Goal: Check status: Check status

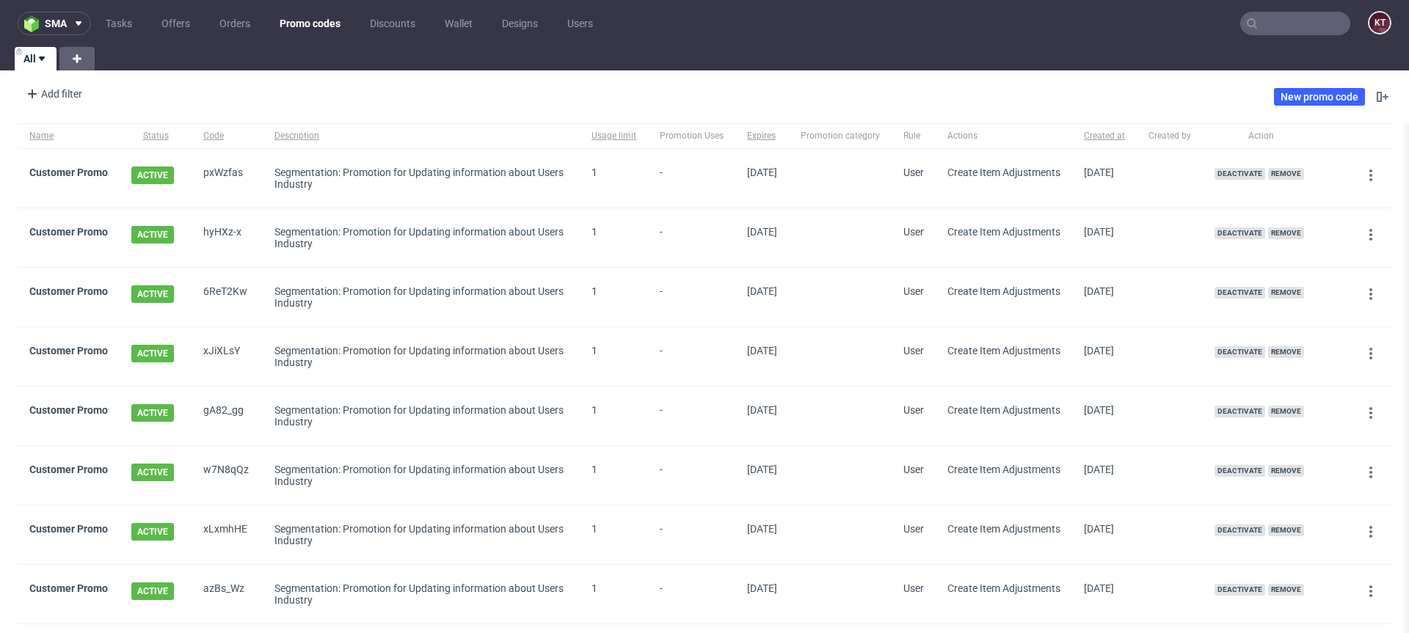
click at [1280, 25] on input "text" at bounding box center [1295, 23] width 110 height 23
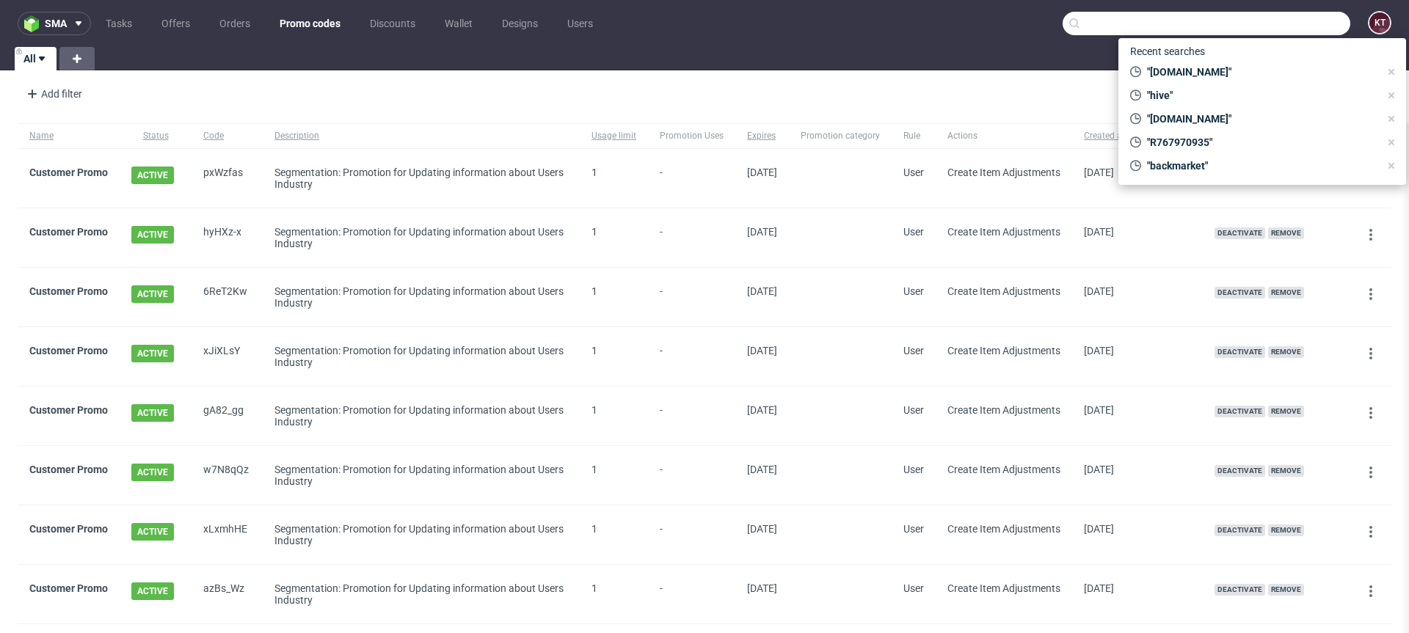
paste input "R584302954"
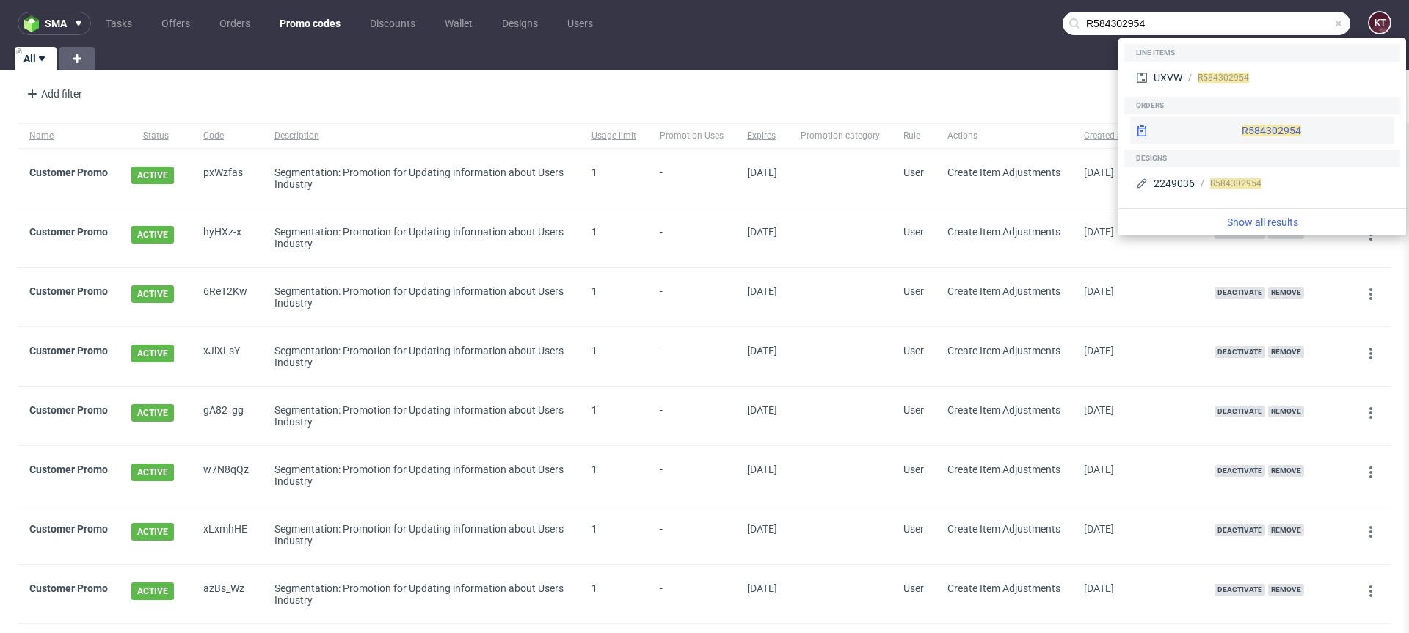
type input "R584302954"
click at [1223, 126] on div "R584302954" at bounding box center [1262, 130] width 264 height 26
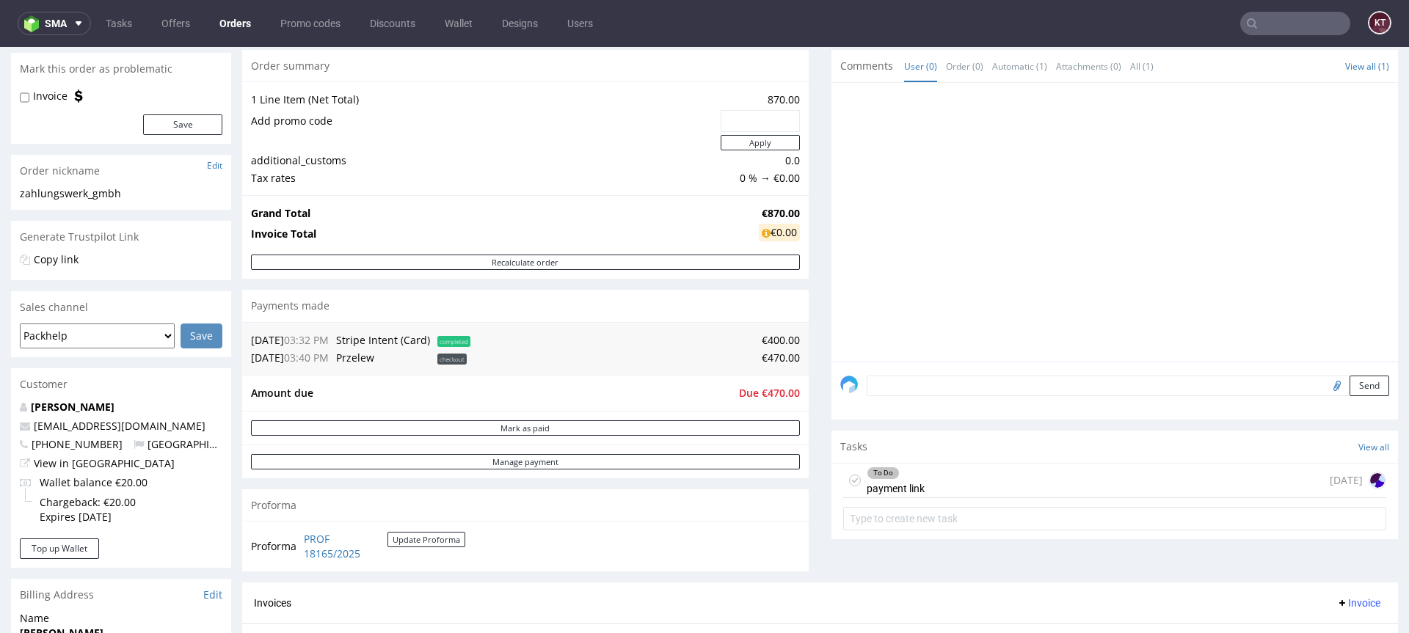
scroll to position [141, 0]
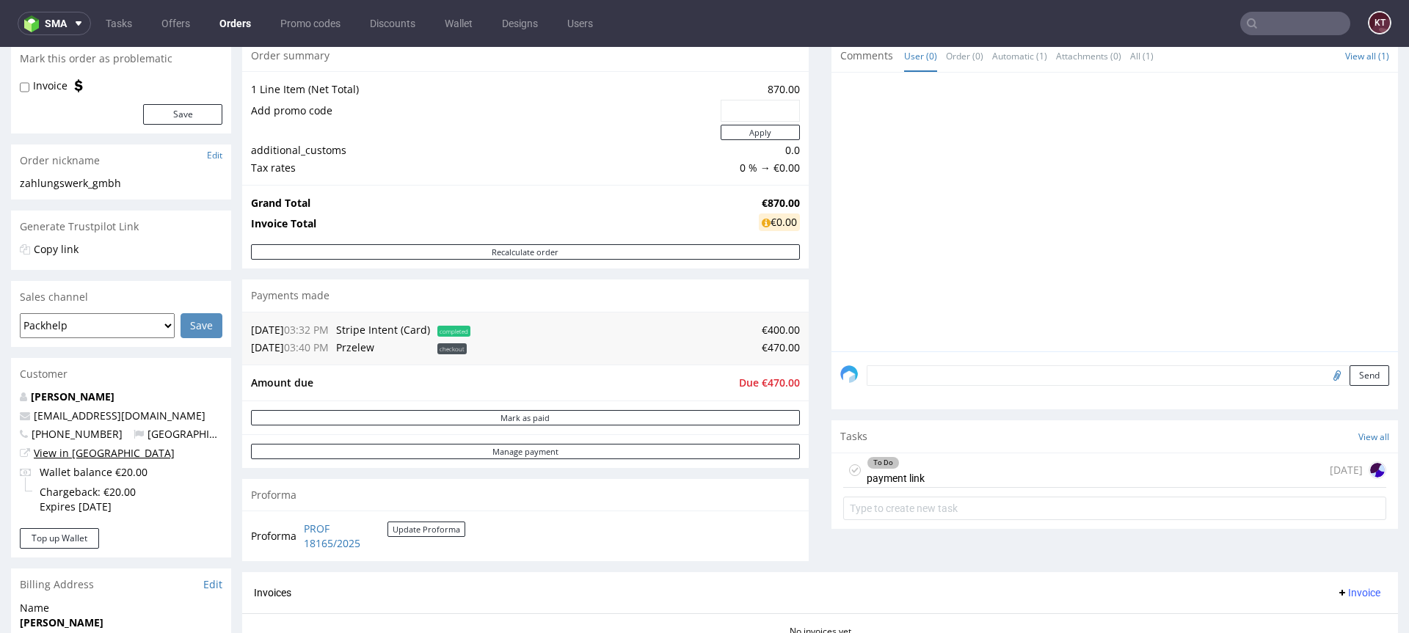
click at [92, 455] on link "View in [GEOGRAPHIC_DATA]" at bounding box center [104, 453] width 141 height 14
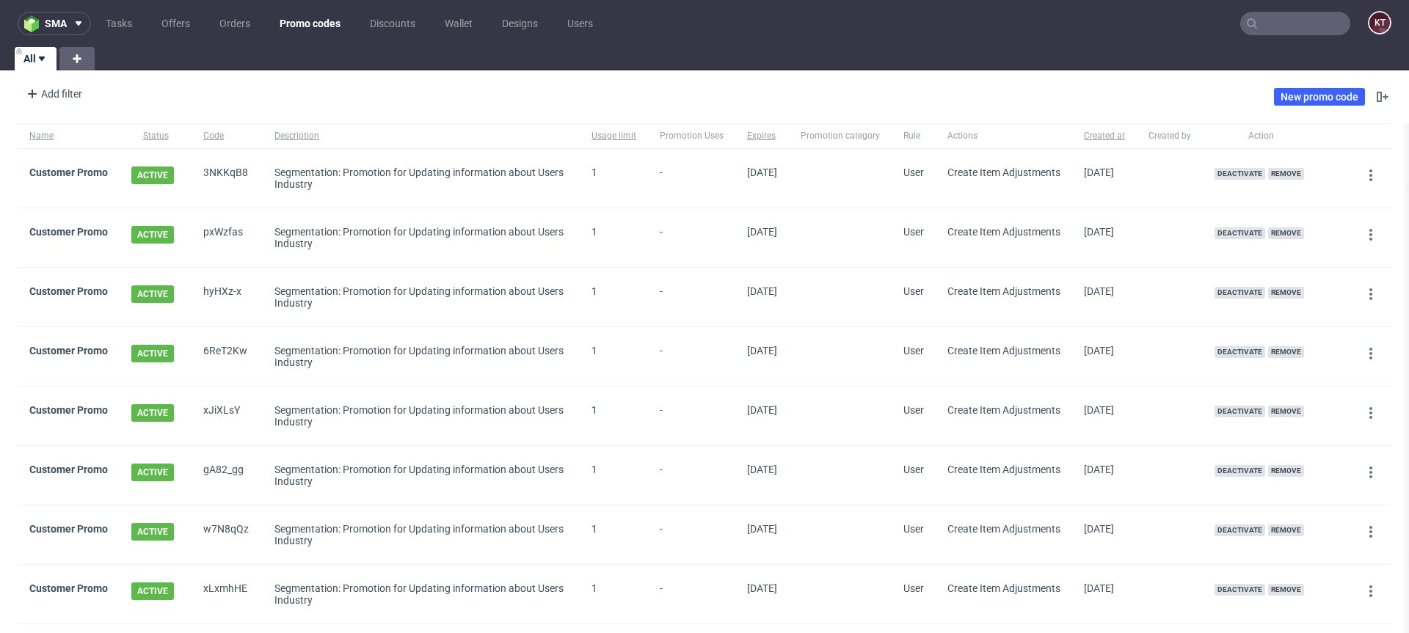
click at [1278, 31] on input "text" at bounding box center [1295, 23] width 110 height 23
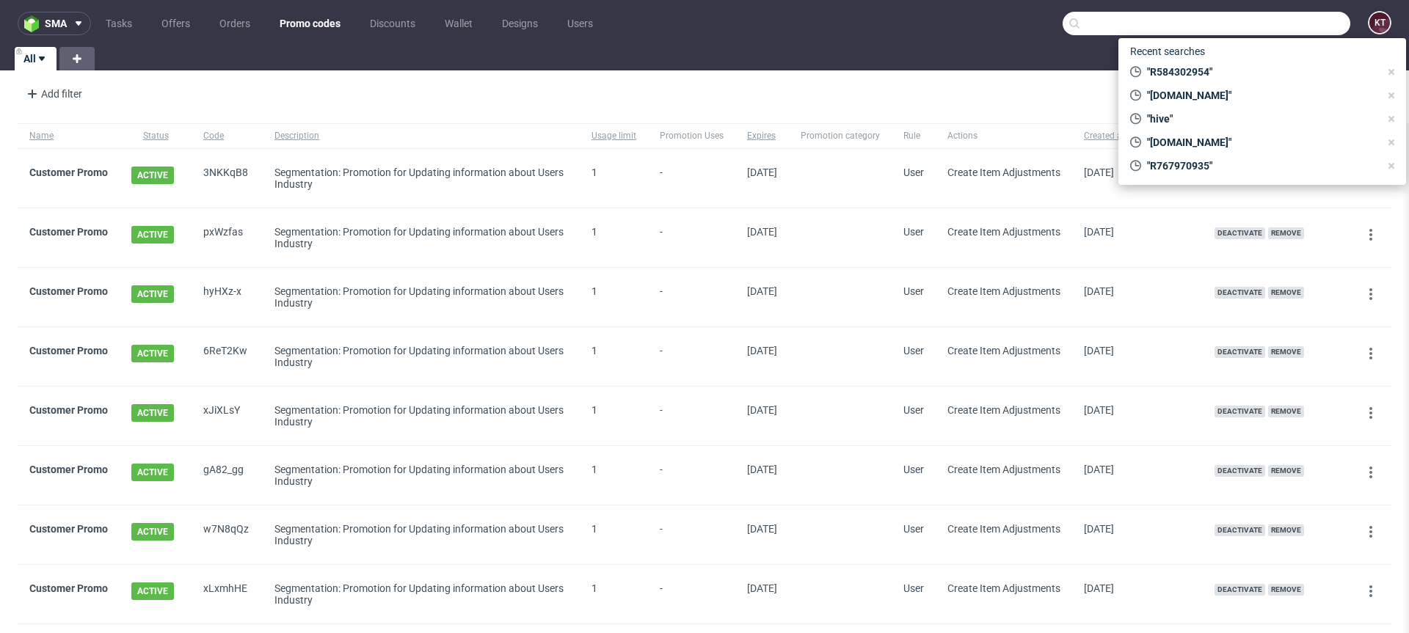
paste input "R584302954"
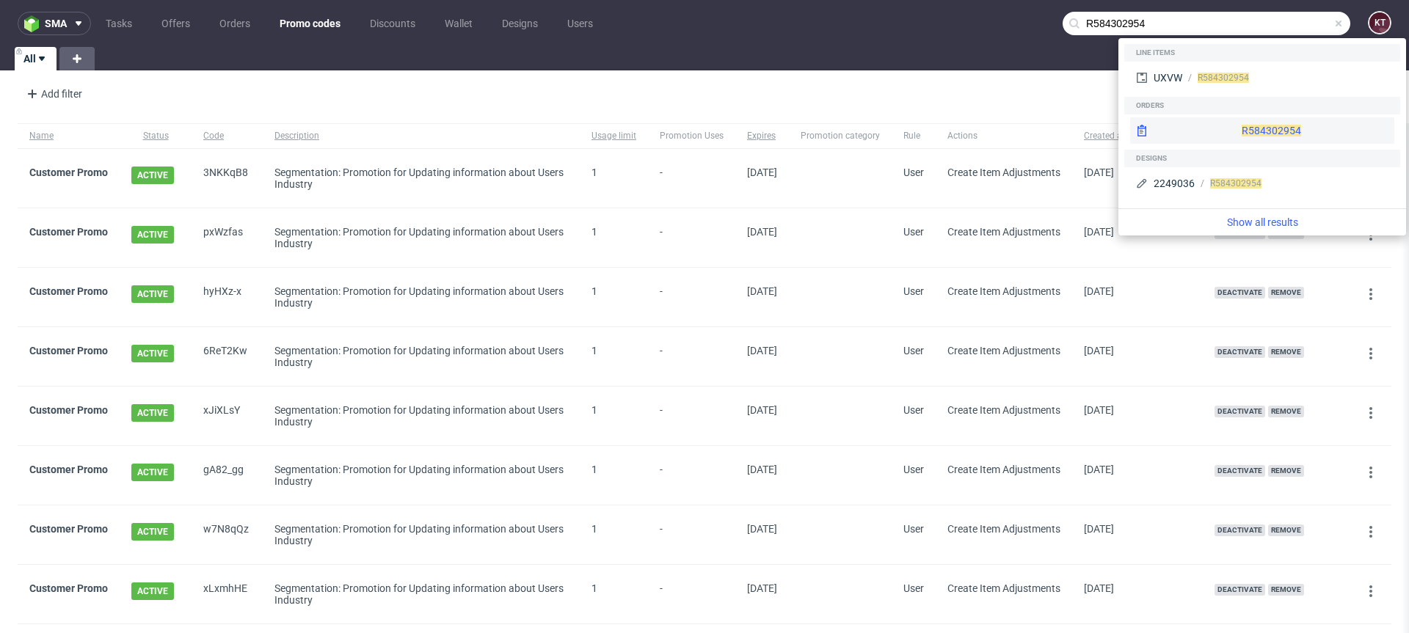
type input "R584302954"
click at [1242, 136] on span "R584302954" at bounding box center [1271, 131] width 59 height 12
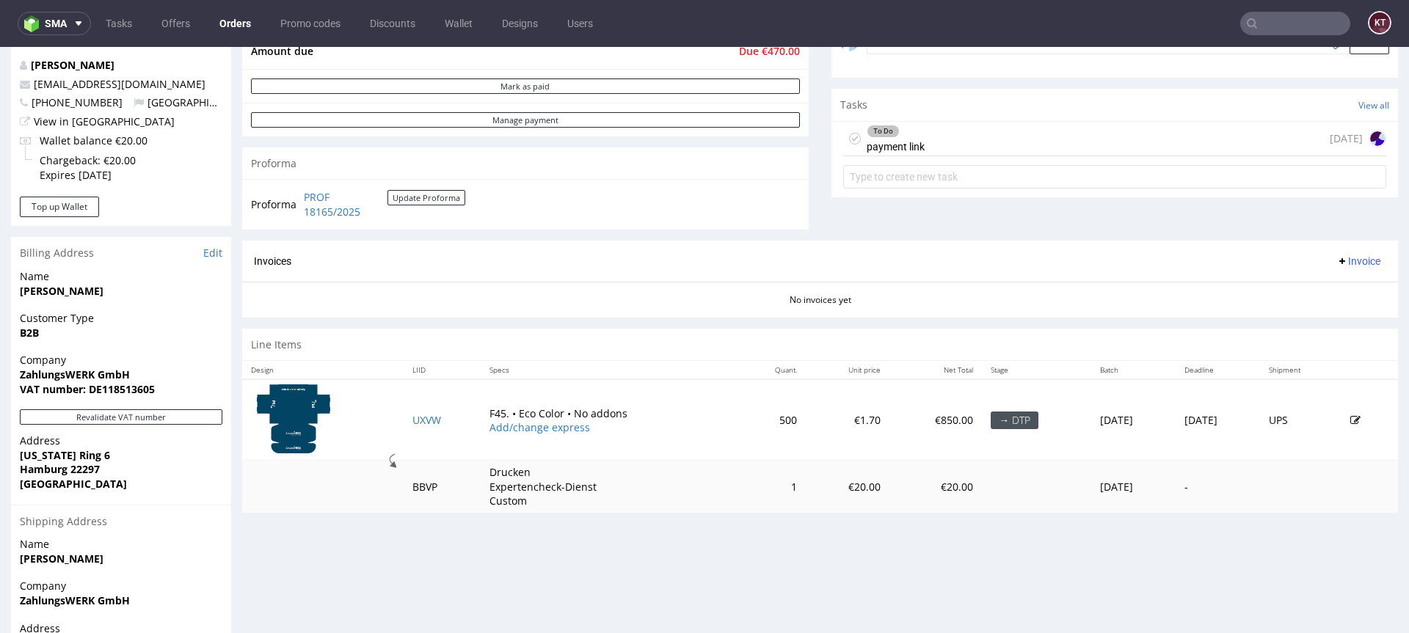
scroll to position [594, 0]
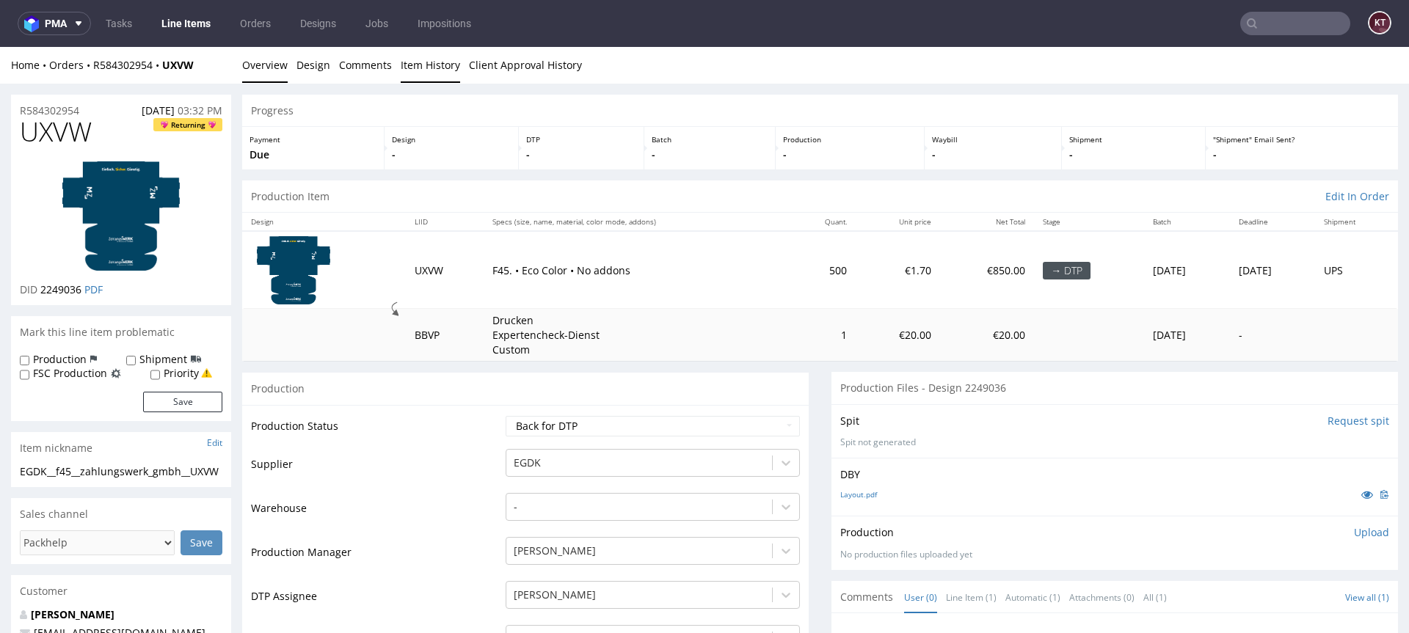
click at [422, 65] on link "Item History" at bounding box center [430, 65] width 59 height 36
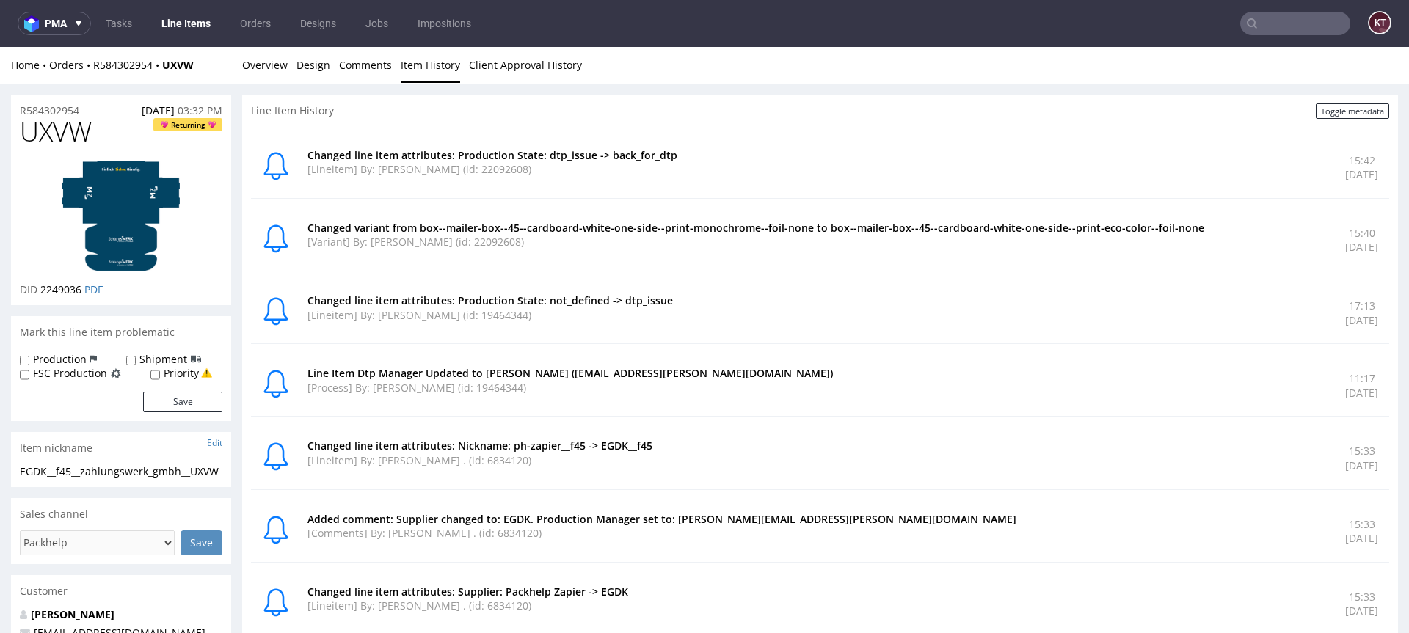
click at [892, 258] on div "Changed variant from box--mailer-box--45--cardboard-white-one-side--print-monoc…" at bounding box center [818, 240] width 1020 height 39
click at [963, 223] on p "Changed variant from box--mailer-box--45--cardboard-white-one-side--print-monoc…" at bounding box center [818, 228] width 1020 height 15
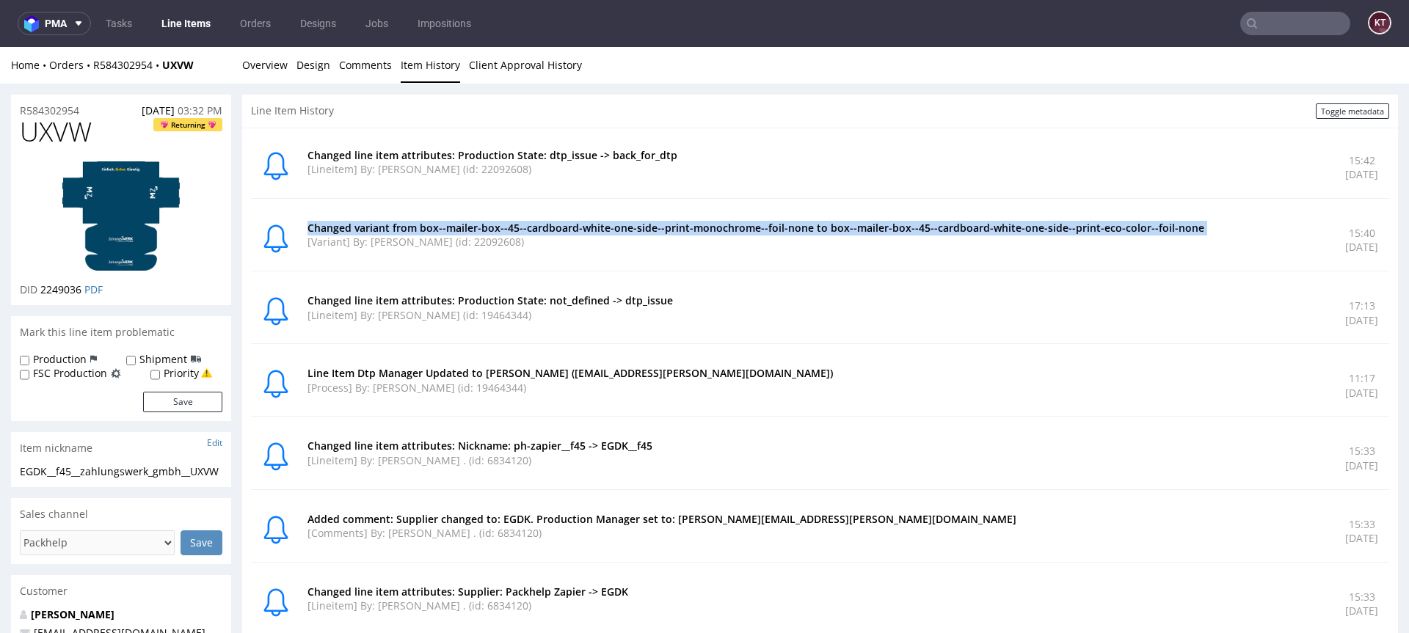
click at [963, 223] on p "Changed variant from box--mailer-box--45--cardboard-white-one-side--print-monoc…" at bounding box center [818, 228] width 1020 height 15
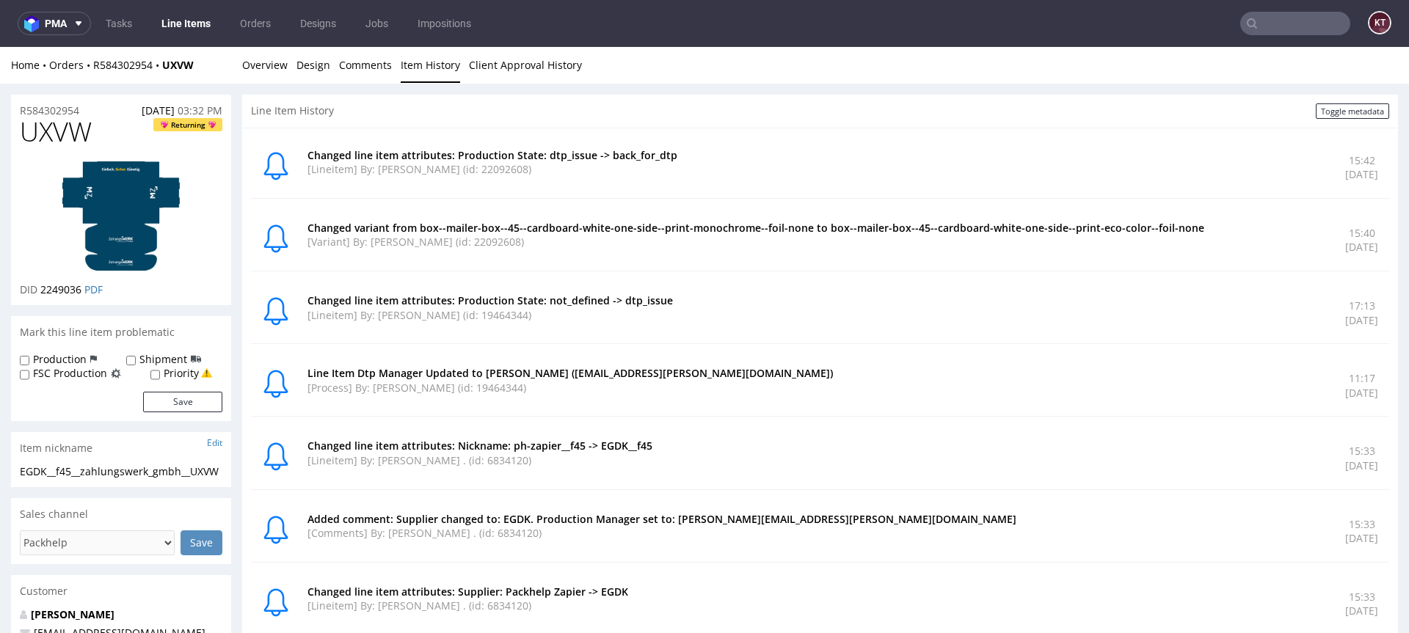
click at [877, 273] on div "Changed line item attributes: Production State: dtp_issue -> back_for_dtp [Line…" at bounding box center [820, 423] width 1138 height 572
drag, startPoint x: 836, startPoint y: 227, endPoint x: 1240, endPoint y: 233, distance: 404.4
click at [1240, 233] on p "Changed variant from box--mailer-box--45--cardboard-white-one-side--print-monoc…" at bounding box center [818, 228] width 1020 height 15
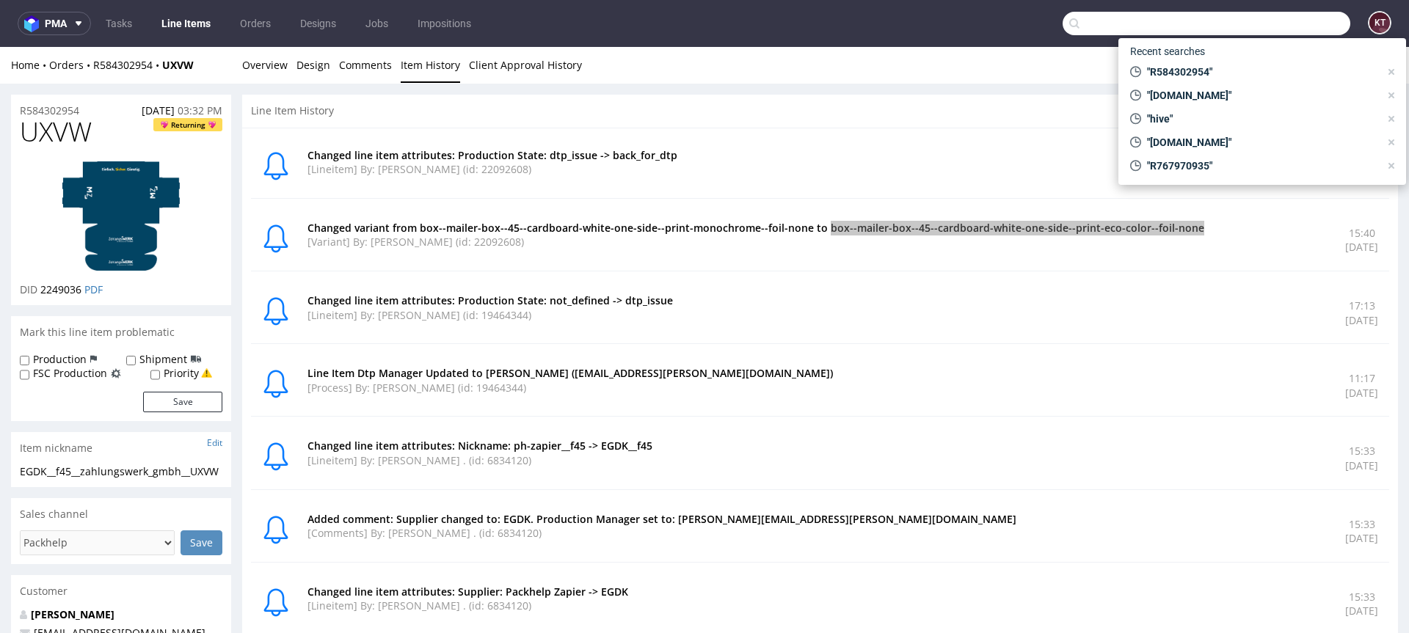
click at [1284, 23] on input "text" at bounding box center [1207, 23] width 288 height 23
paste input "R575860507"
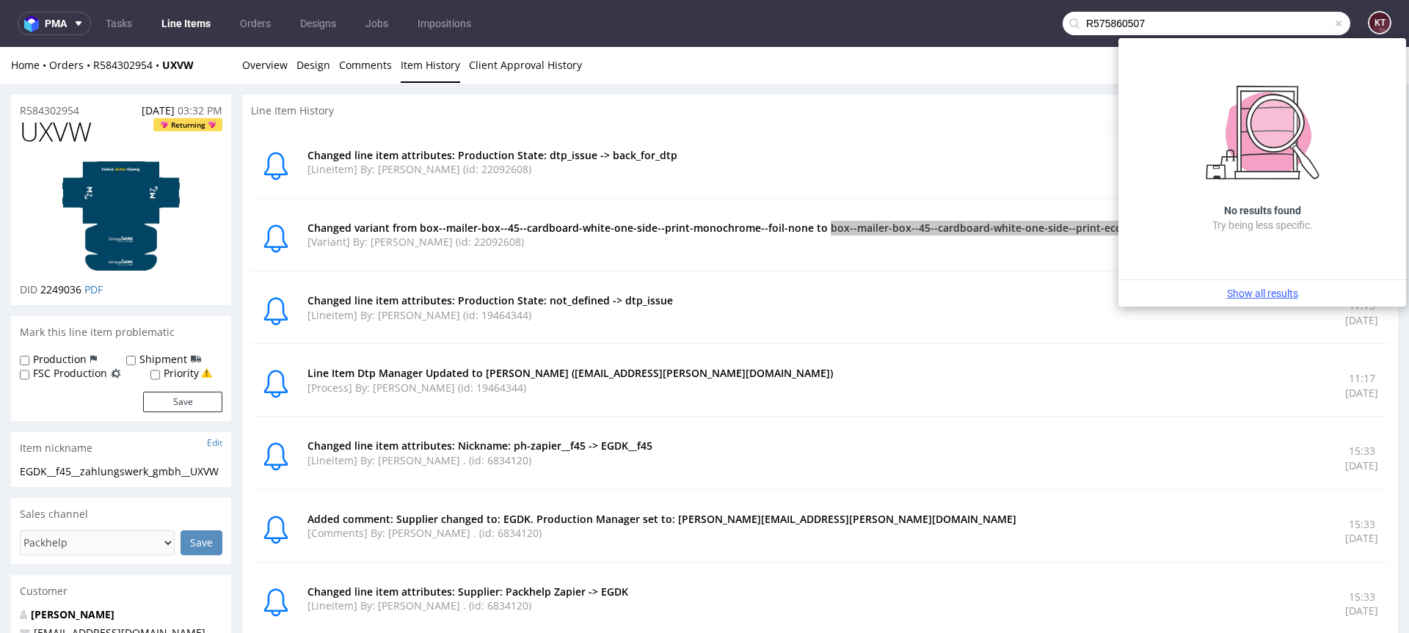
type input "R575860507"
click at [1262, 294] on link "Show all results" at bounding box center [1262, 293] width 276 height 15
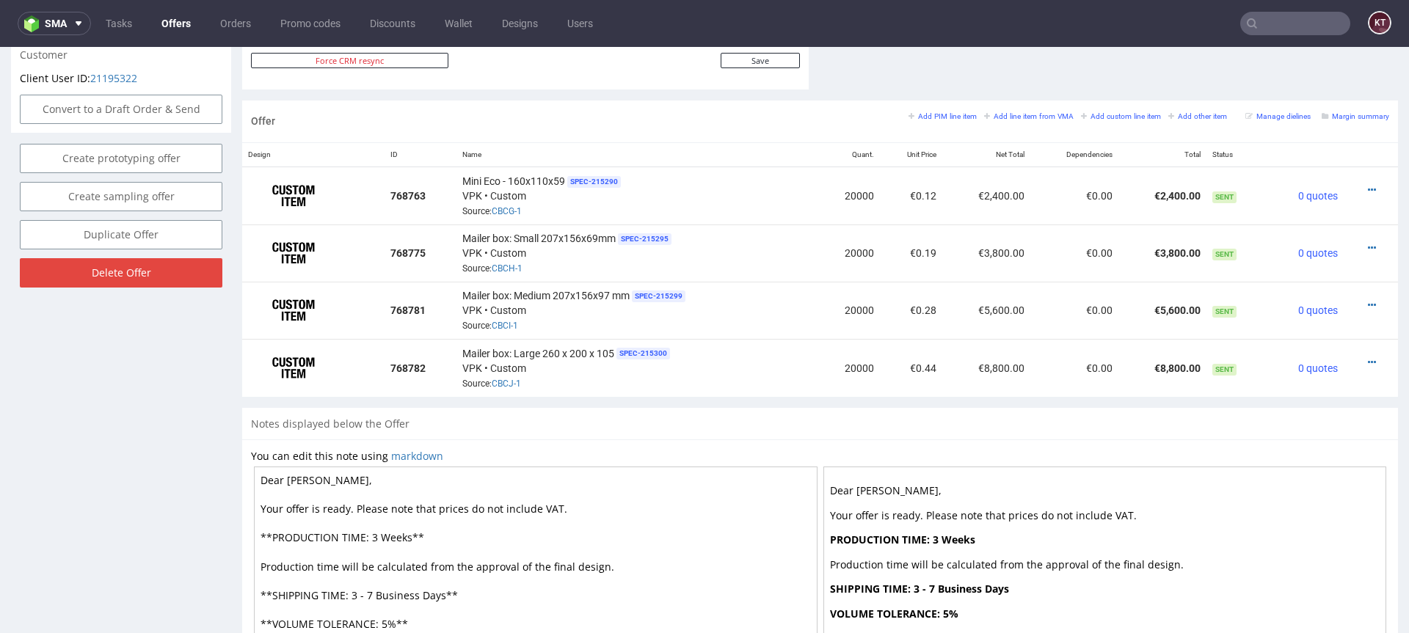
scroll to position [756, 0]
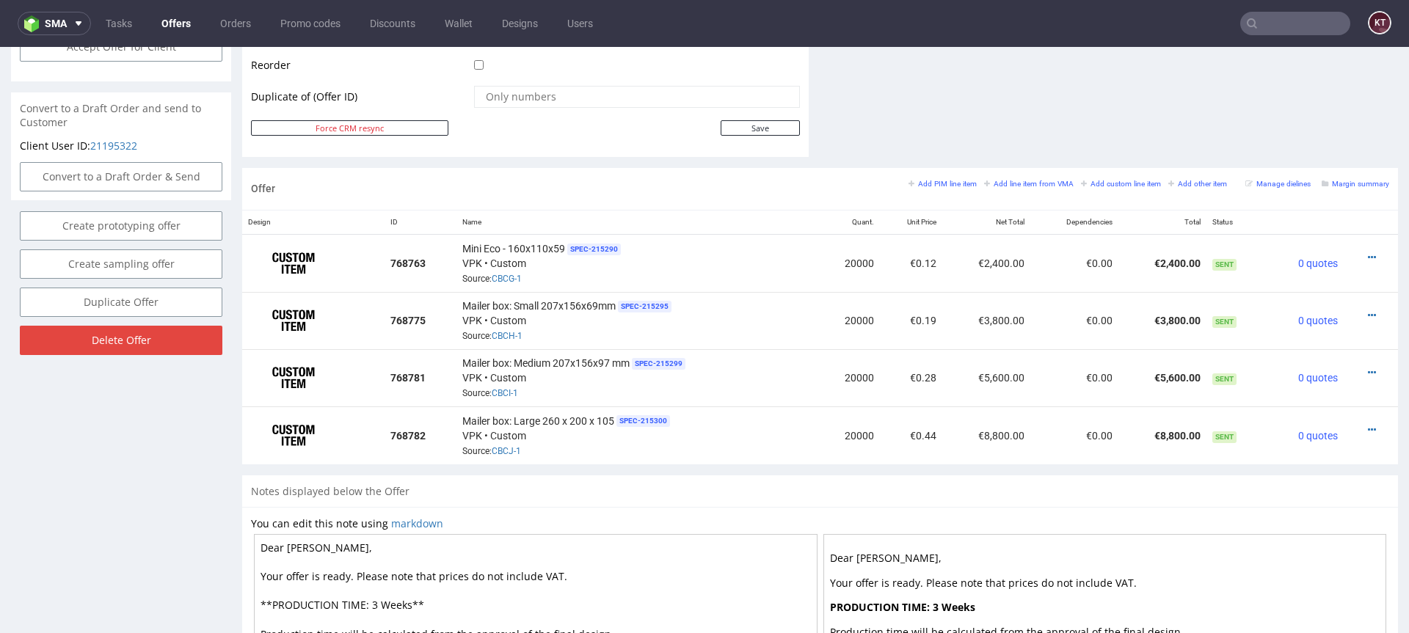
click at [789, 392] on div "Mailer box: Medium 207x156x97 mm SPEC- 215299 VPK • Custom Source: CBCI-1" at bounding box center [636, 378] width 349 height 46
click at [953, 436] on td "€8,800.00" at bounding box center [986, 435] width 88 height 57
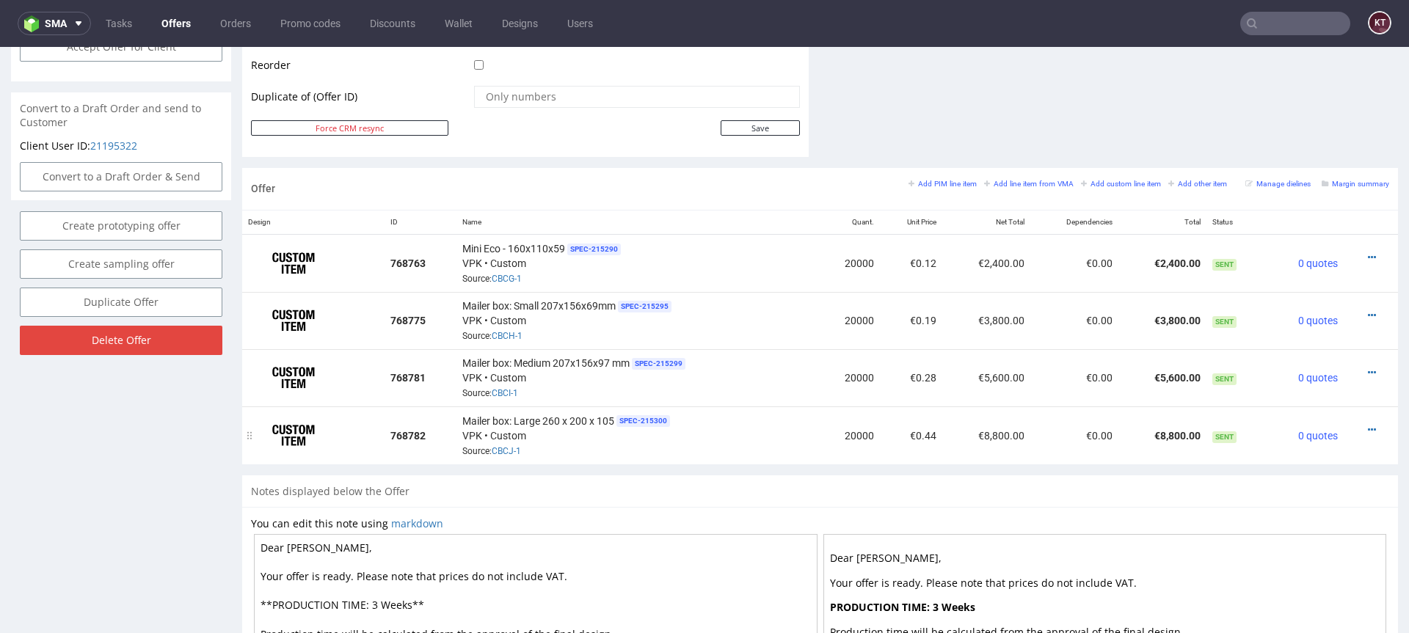
click at [953, 436] on td "€8,800.00" at bounding box center [986, 435] width 88 height 57
click at [1143, 434] on td "€8,800.00" at bounding box center [1163, 435] width 88 height 57
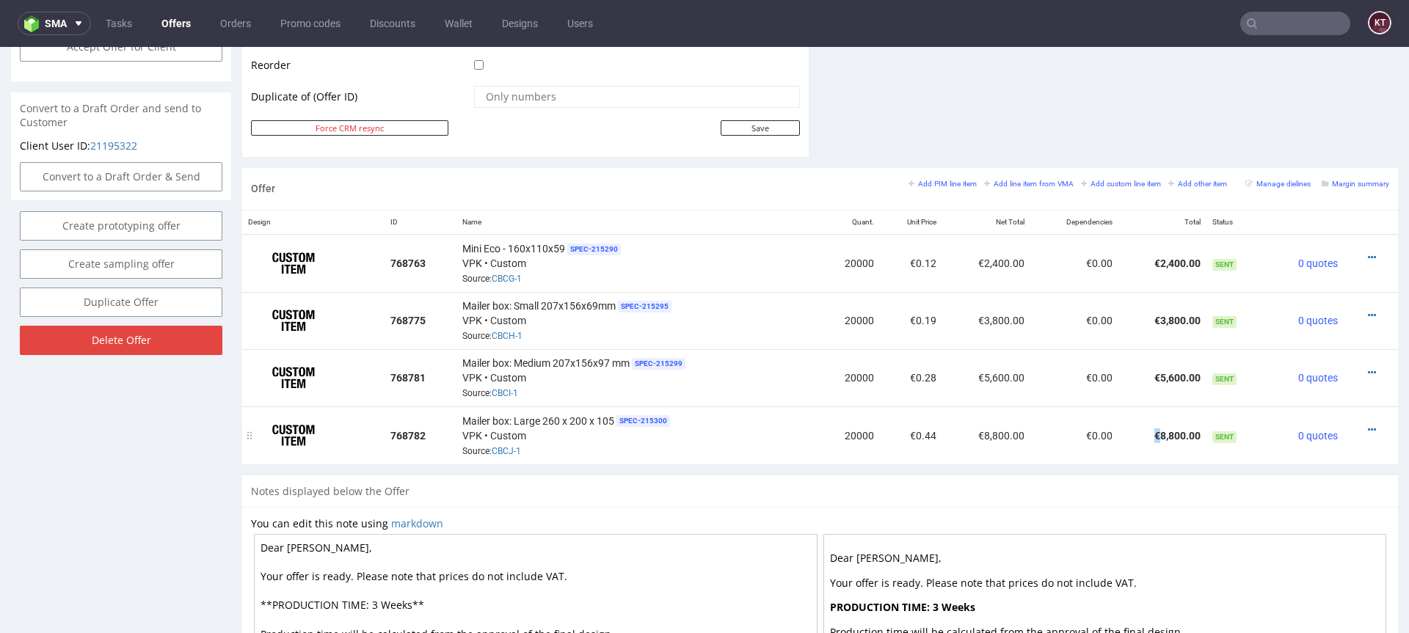
click at [1143, 434] on td "€8,800.00" at bounding box center [1163, 435] width 88 height 57
click at [933, 503] on div "Notes displayed below the Offer" at bounding box center [820, 492] width 1156 height 32
click at [906, 454] on td "€0.44" at bounding box center [911, 435] width 62 height 57
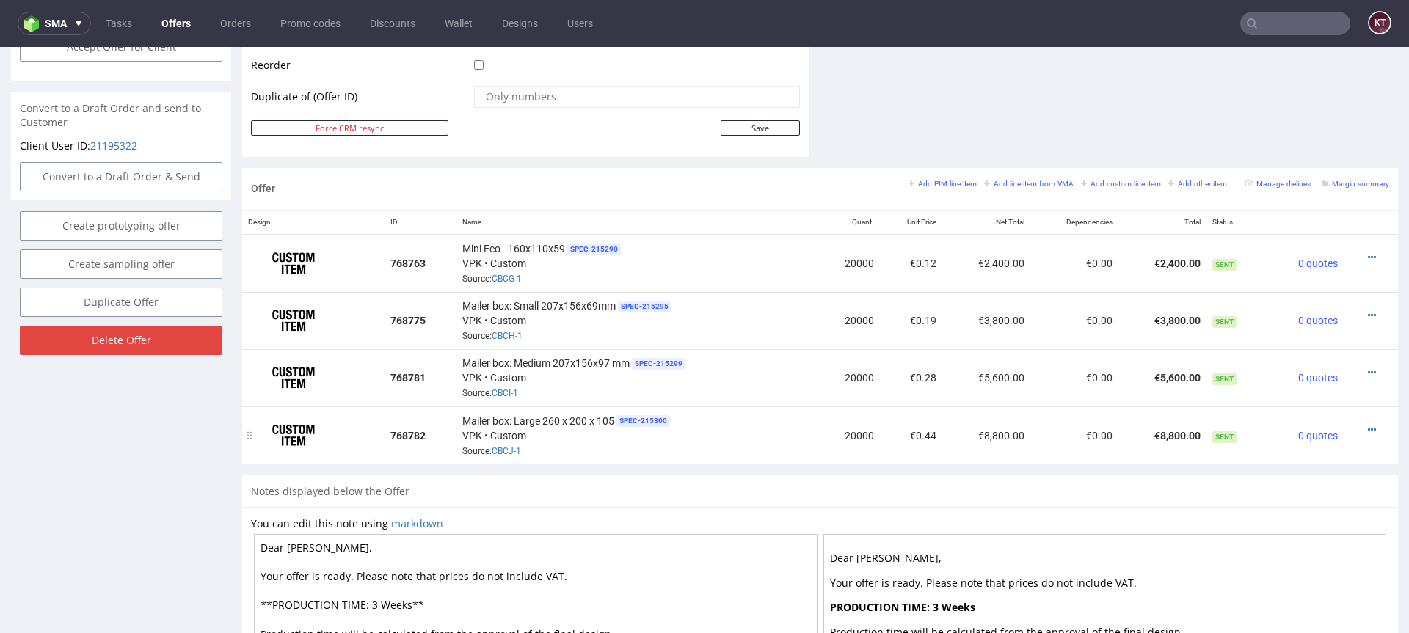
click at [906, 454] on td "€0.44" at bounding box center [911, 435] width 62 height 57
click at [818, 471] on div "Offer Add PIM line item Add line item from VMA Add custom line item Add other i…" at bounding box center [820, 322] width 1156 height 308
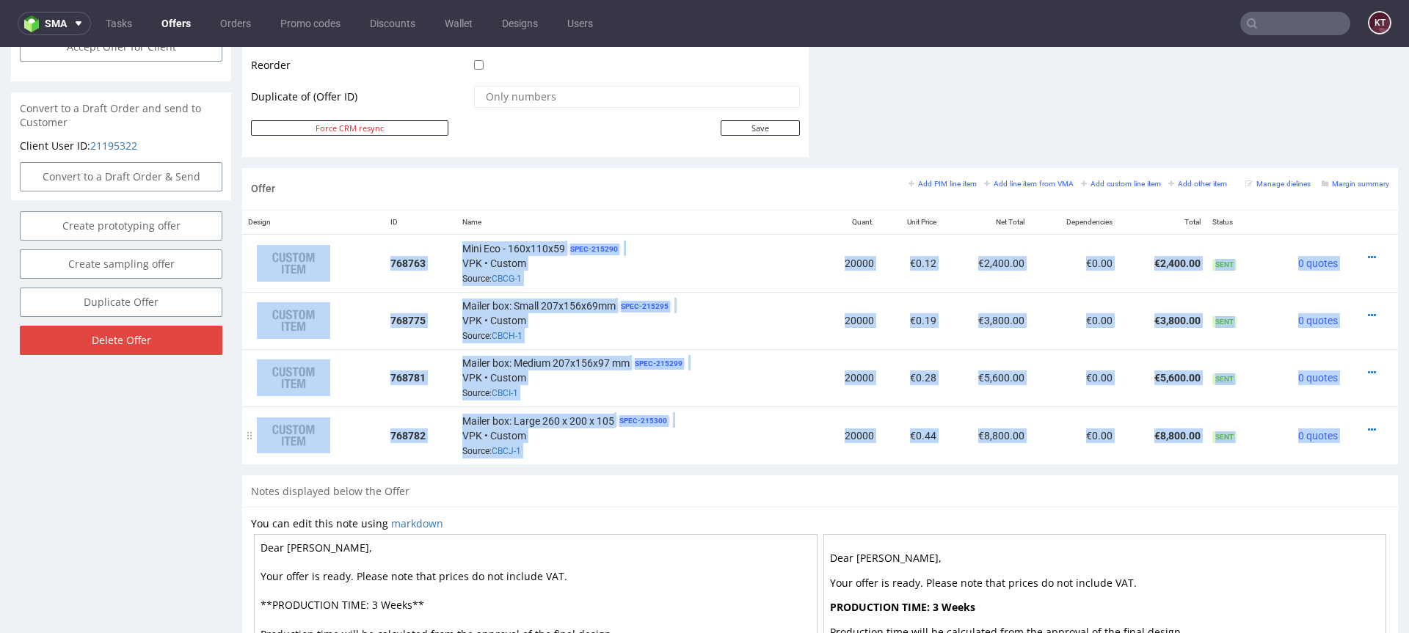
click at [884, 415] on td "€0.44" at bounding box center [911, 435] width 62 height 57
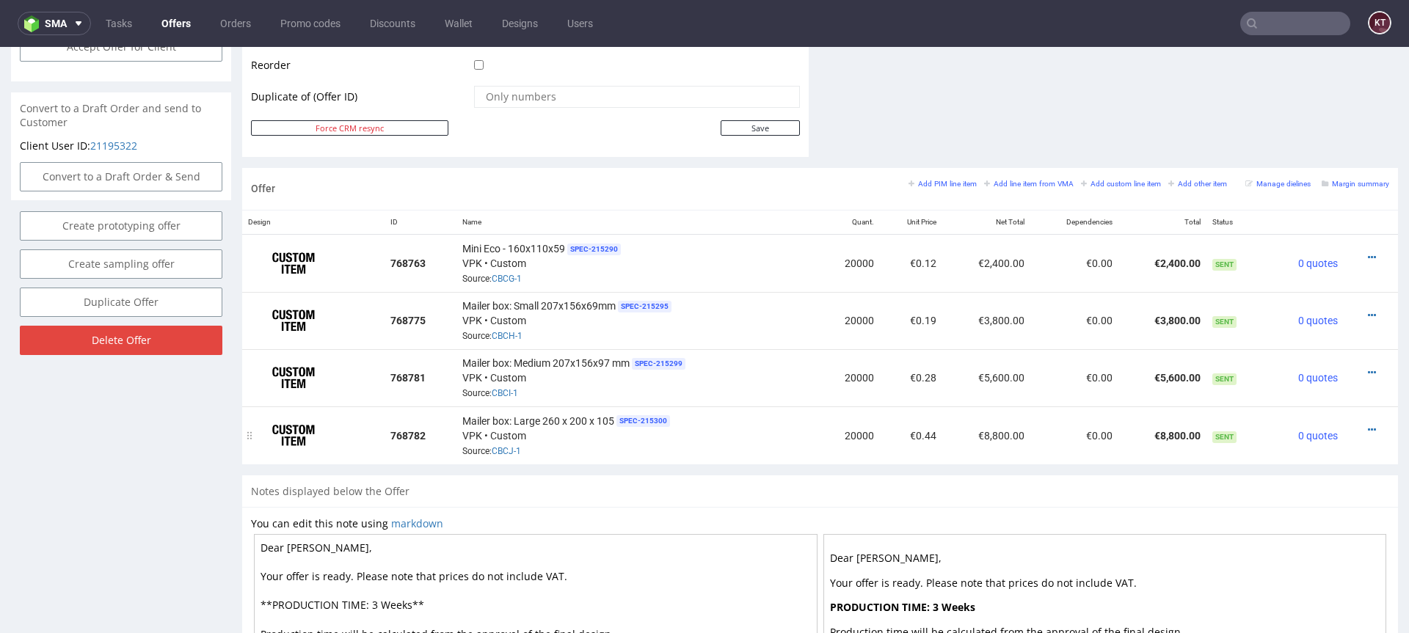
click at [884, 415] on td "€0.44" at bounding box center [911, 435] width 62 height 57
click at [975, 423] on td "€8,800.00" at bounding box center [986, 435] width 88 height 57
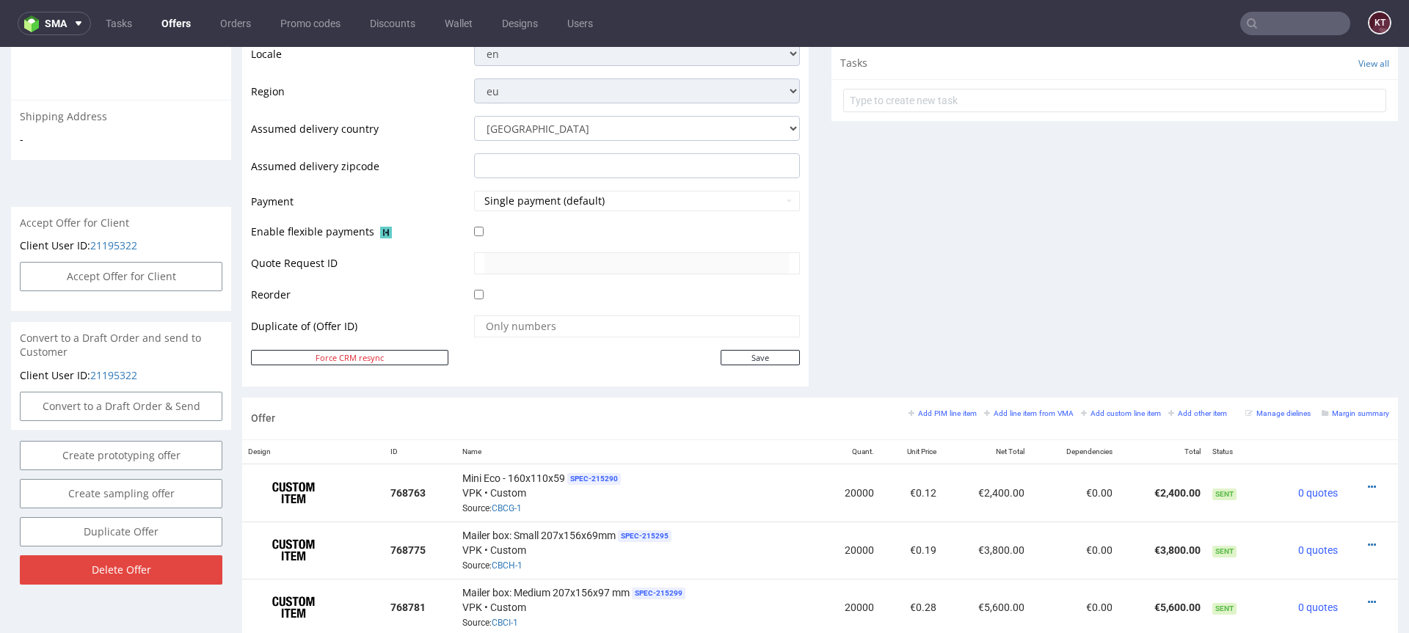
scroll to position [723, 0]
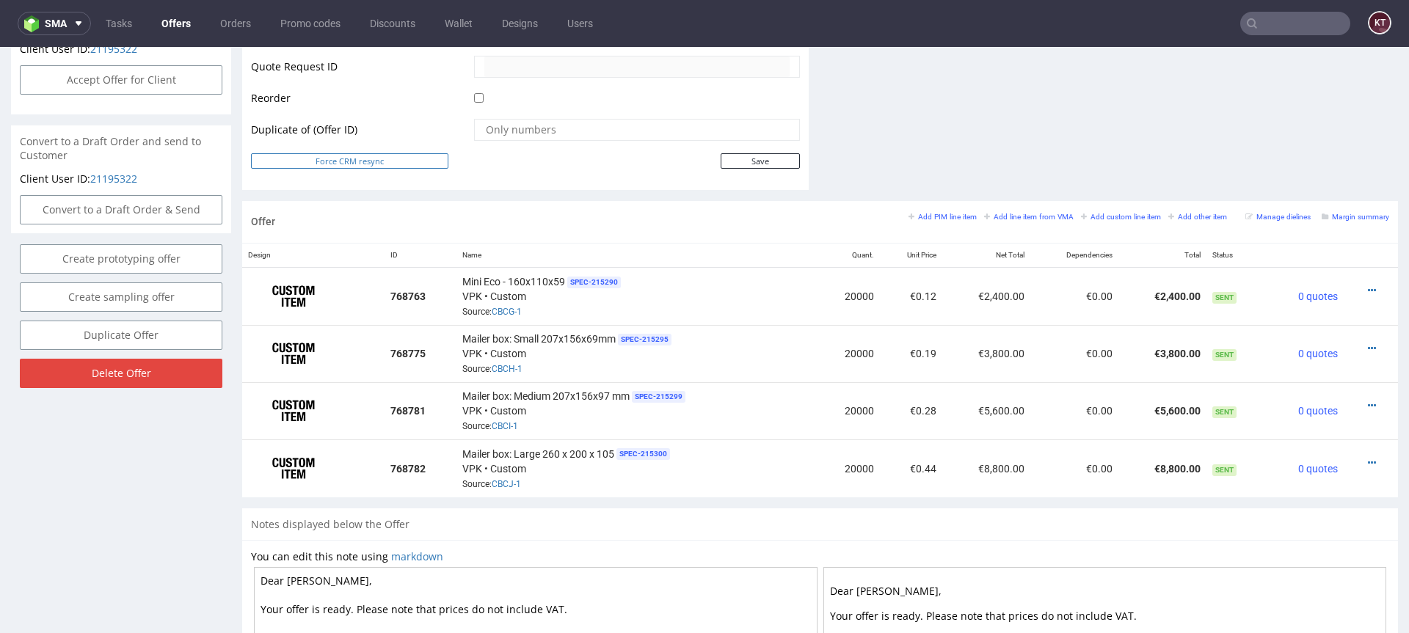
click at [422, 162] on button "Force CRM resync" at bounding box center [349, 160] width 197 height 15
click at [1011, 459] on td "€8,800.00" at bounding box center [986, 468] width 88 height 57
click at [1019, 481] on td "€8,800.00" at bounding box center [986, 468] width 88 height 57
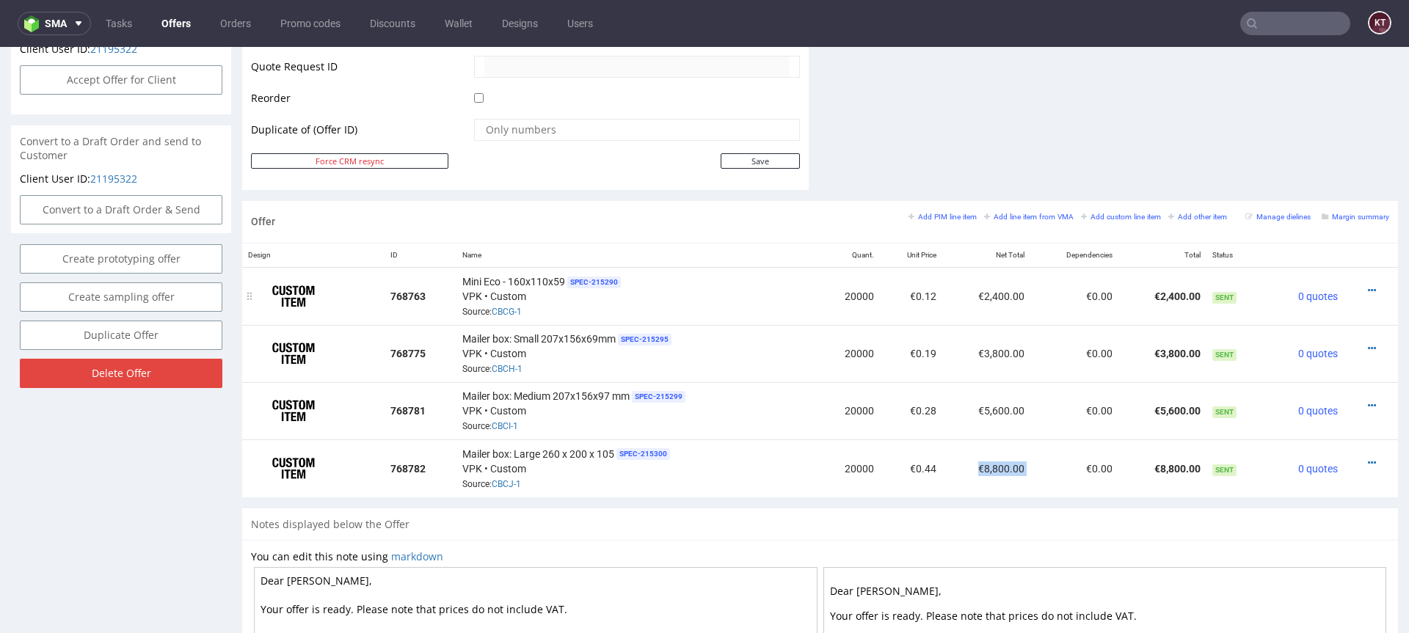
click at [995, 293] on td "€2,400.00" at bounding box center [986, 296] width 88 height 58
click at [1013, 371] on td "€3,800.00" at bounding box center [986, 353] width 88 height 57
